Goal: Check status: Check status

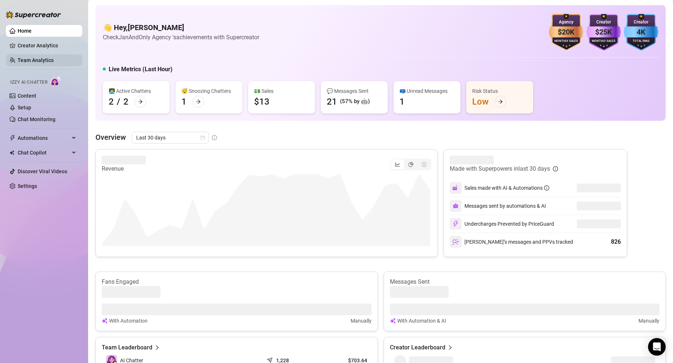
click at [46, 60] on link "Team Analytics" at bounding box center [36, 60] width 36 height 6
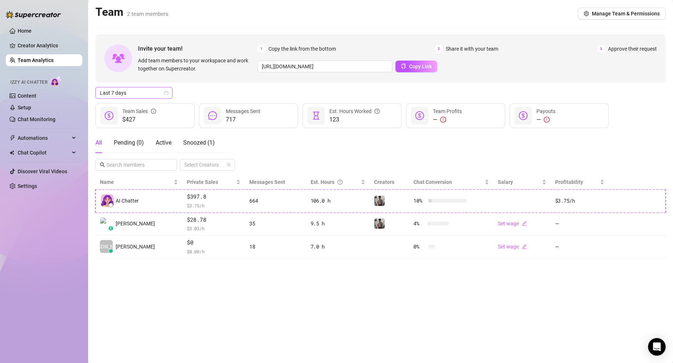
click at [140, 94] on span "Last 7 days" at bounding box center [134, 92] width 68 height 11
click at [140, 152] on div "Custom date" at bounding box center [133, 155] width 65 height 8
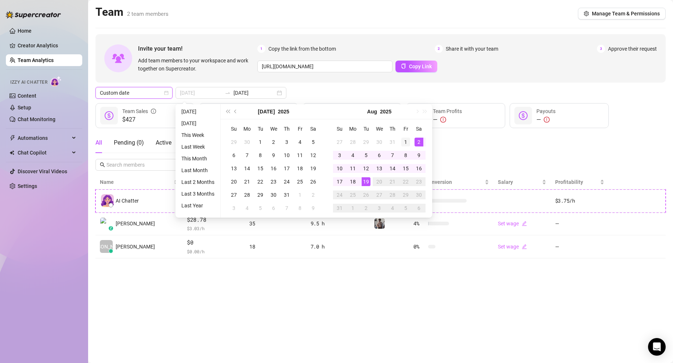
type input "[DATE]"
click at [406, 141] on div "1" at bounding box center [406, 142] width 9 height 9
type input "[DATE]"
click at [363, 181] on div "19" at bounding box center [366, 181] width 9 height 9
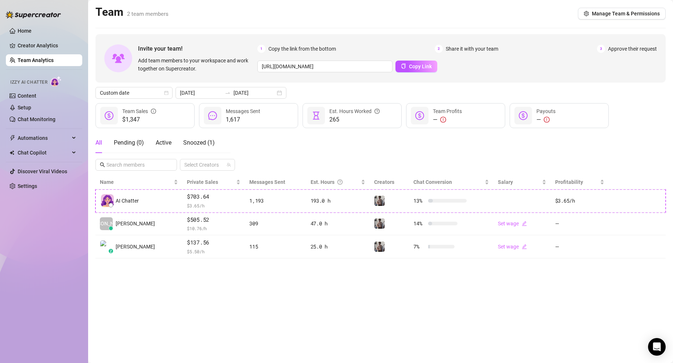
click at [21, 37] on ul "Home Creator Analytics Team Analytics Izzy AI Chatter Content Setup Chat Monito…" at bounding box center [44, 108] width 76 height 173
click at [23, 46] on link "Creator Analytics" at bounding box center [47, 46] width 59 height 12
